Goal: Information Seeking & Learning: Check status

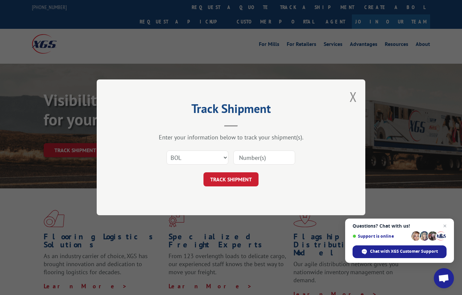
select select "bol"
click at [252, 165] on input at bounding box center [264, 158] width 62 height 14
click at [258, 165] on input at bounding box center [264, 158] width 62 height 14
paste input "17606272"
type input "17606272"
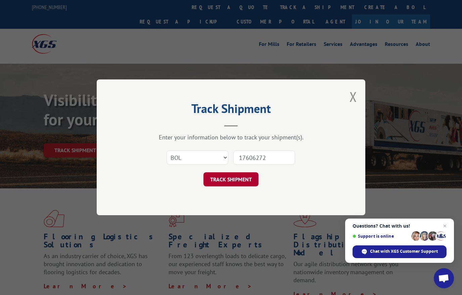
click at [243, 184] on button "TRACK SHIPMENT" at bounding box center [230, 180] width 55 height 14
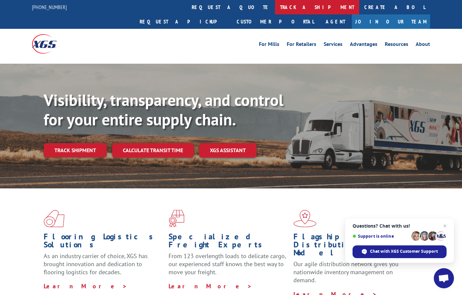
click at [275, 9] on link "track a shipment" at bounding box center [317, 7] width 84 height 14
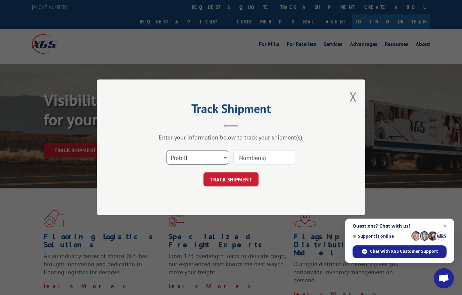
click at [224, 164] on select "Select category... Probill BOL PO" at bounding box center [198, 158] width 62 height 14
click at [220, 163] on select "Select category... Probill BOL PO" at bounding box center [198, 158] width 62 height 14
select select "po"
click at [267, 165] on input at bounding box center [264, 158] width 62 height 14
paste input "17606272"
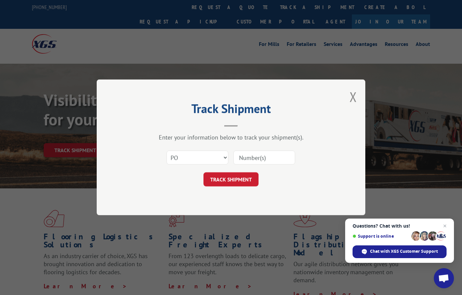
type input "17606272"
click at [251, 187] on button "TRACK SHIPMENT" at bounding box center [230, 180] width 55 height 14
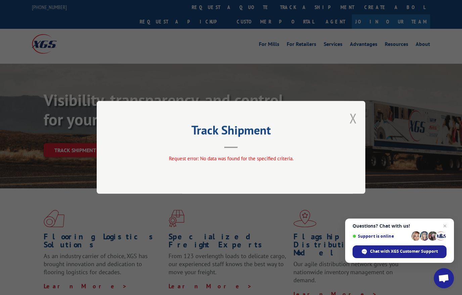
click at [354, 127] on button "Close modal" at bounding box center [353, 118] width 7 height 18
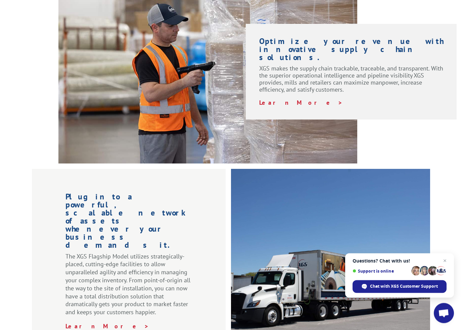
scroll to position [531, 0]
